Goal: Task Accomplishment & Management: Manage account settings

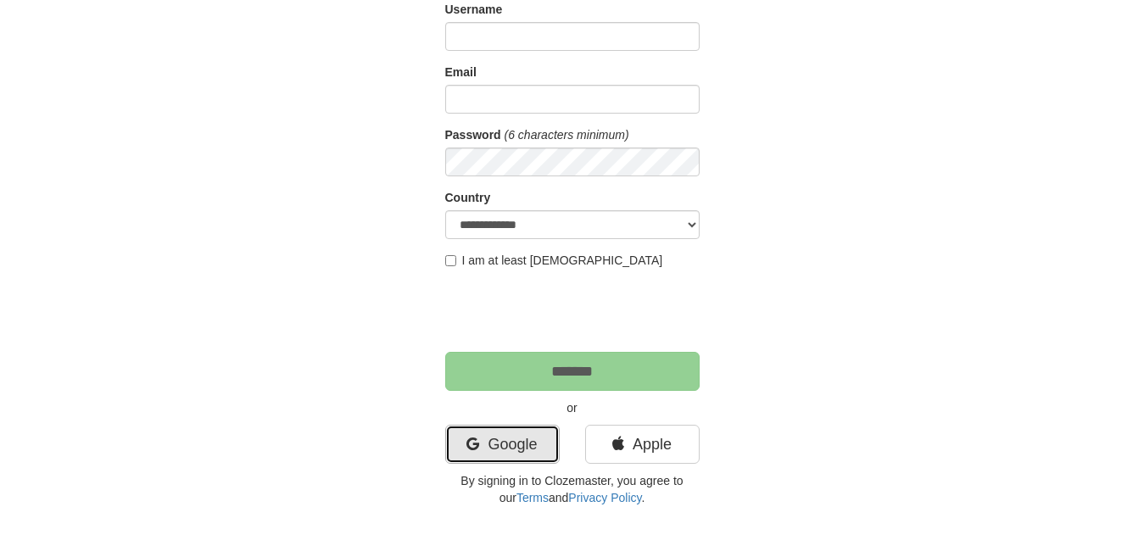
scroll to position [139, 0]
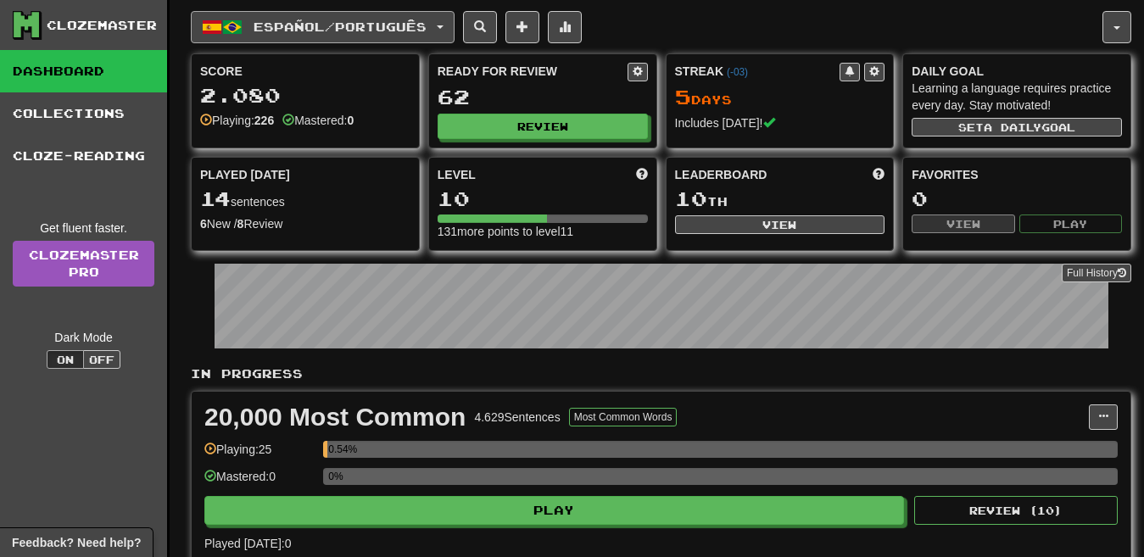
click at [335, 25] on span "Español / Português" at bounding box center [340, 27] width 173 height 14
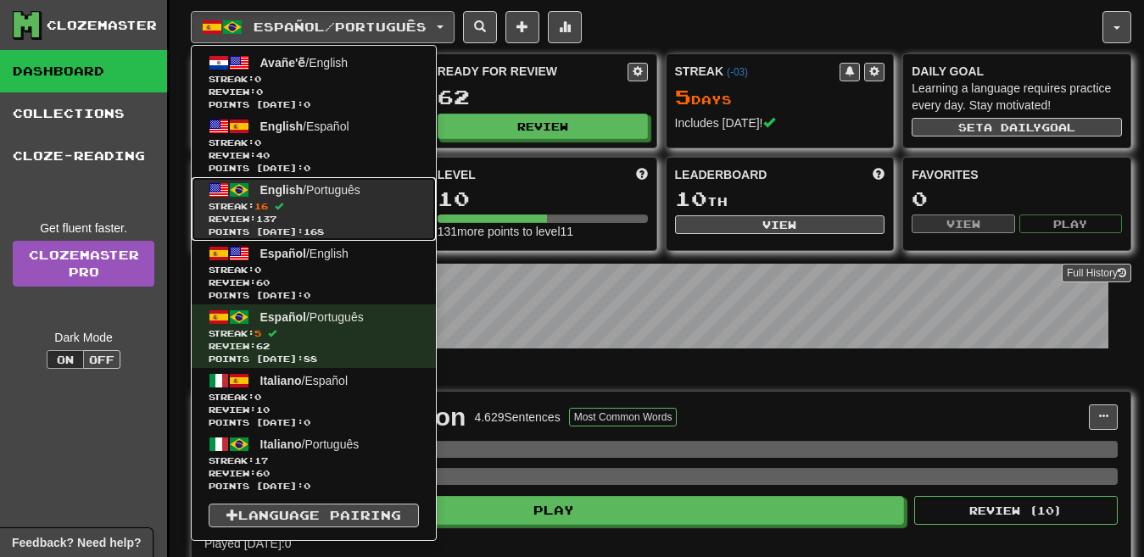
click at [346, 210] on span "Streak: 16" at bounding box center [314, 206] width 210 height 13
